Goal: Task Accomplishment & Management: Use online tool/utility

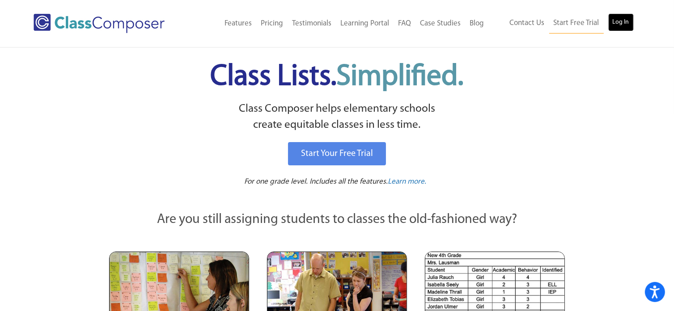
click at [626, 27] on link "Log In" at bounding box center [620, 22] width 25 height 18
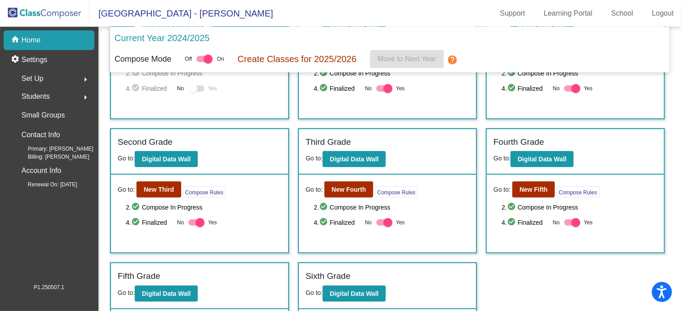
scroll to position [115, 0]
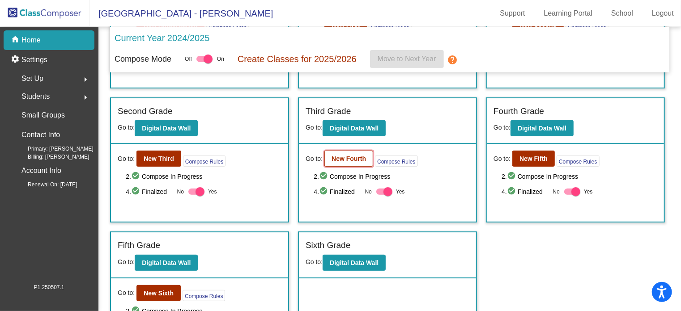
click at [349, 162] on button "New Fourth" at bounding box center [348, 159] width 49 height 16
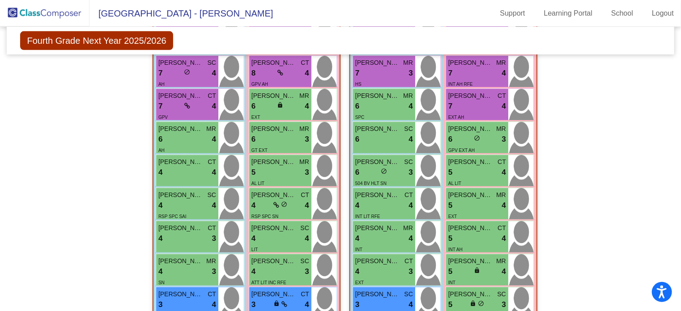
scroll to position [310, 0]
click at [278, 196] on span "Elena Murillo" at bounding box center [273, 195] width 45 height 9
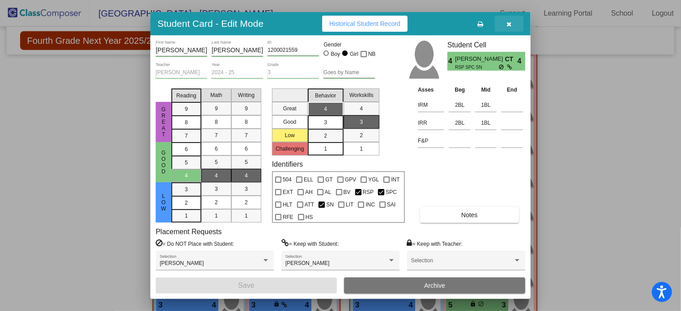
click at [513, 21] on button "button" at bounding box center [509, 24] width 29 height 16
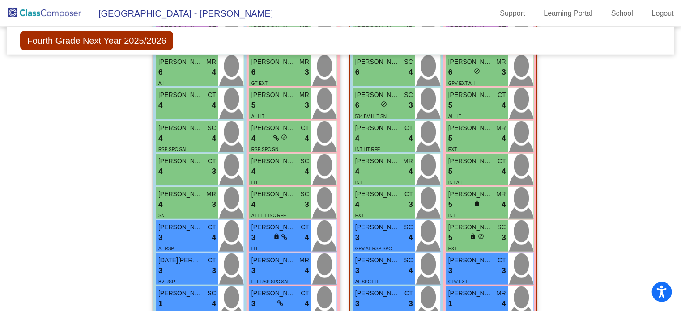
scroll to position [245, 0]
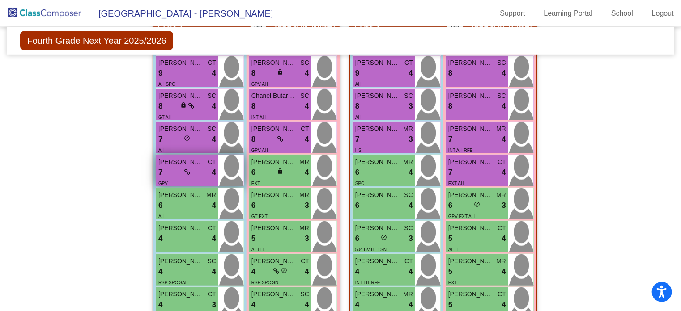
click at [187, 175] on div "7 lock do_not_disturb_alt 4" at bounding box center [187, 173] width 58 height 12
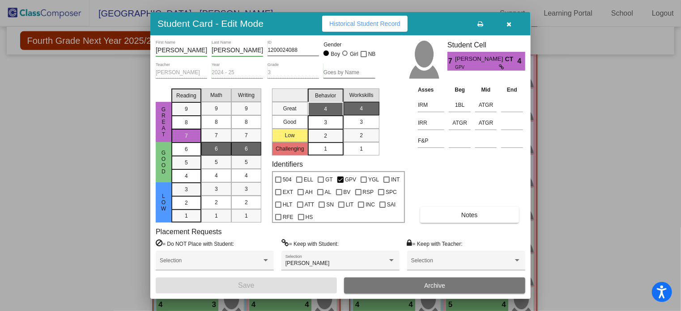
click at [508, 25] on icon "button" at bounding box center [509, 24] width 5 height 6
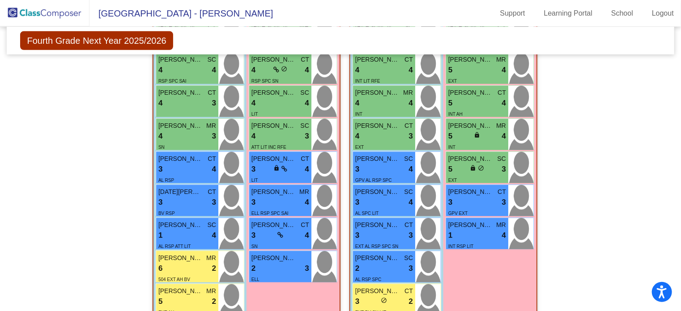
scroll to position [325, 0]
